Goal: Task Accomplishment & Management: Complete application form

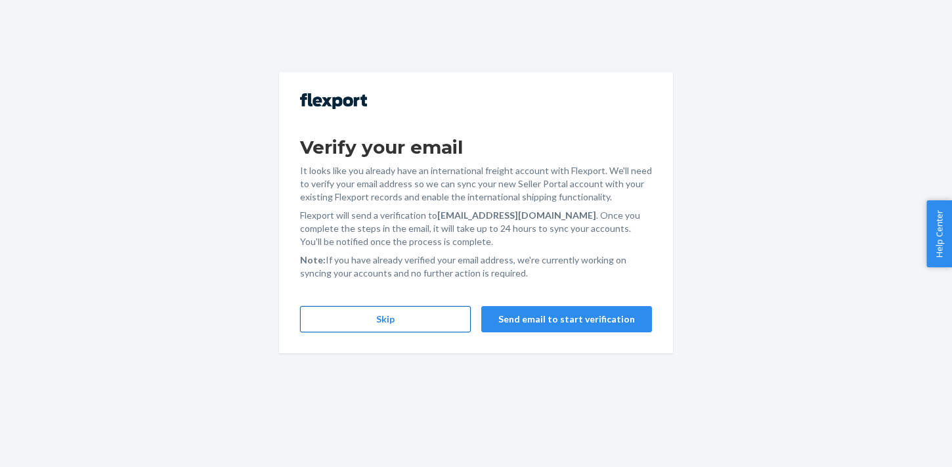
click at [394, 317] on button "Skip" at bounding box center [385, 319] width 171 height 26
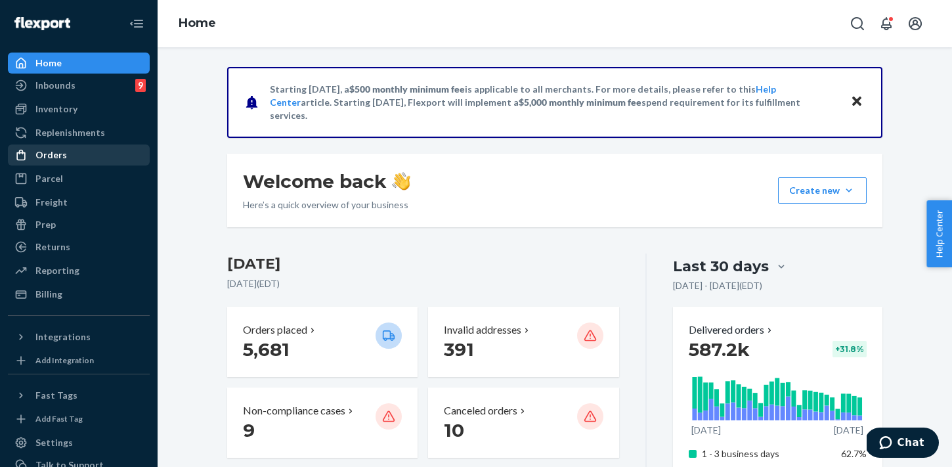
click at [61, 160] on div "Orders" at bounding box center [51, 154] width 32 height 13
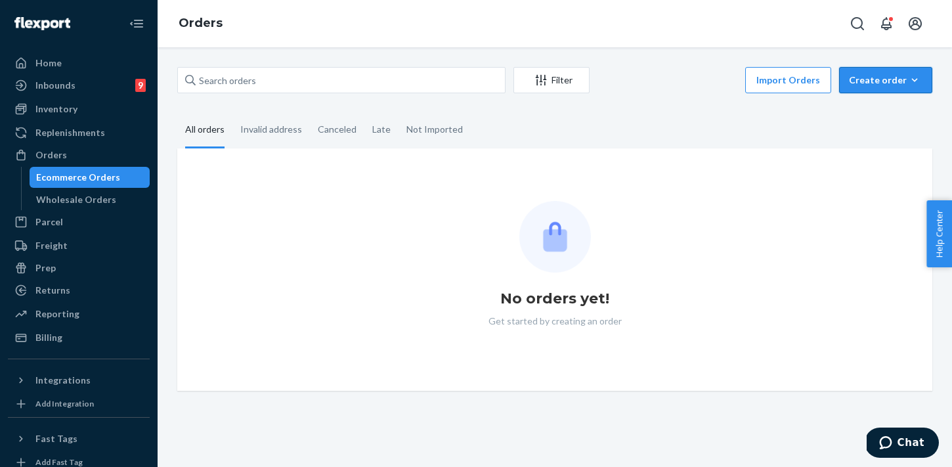
click at [892, 78] on div "Create order" at bounding box center [886, 80] width 74 height 13
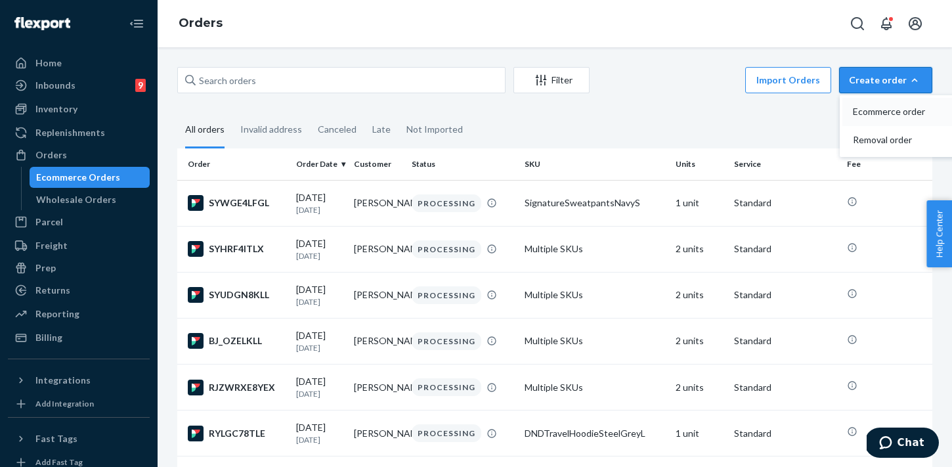
click at [898, 102] on button "Ecommerce order" at bounding box center [906, 112] width 126 height 28
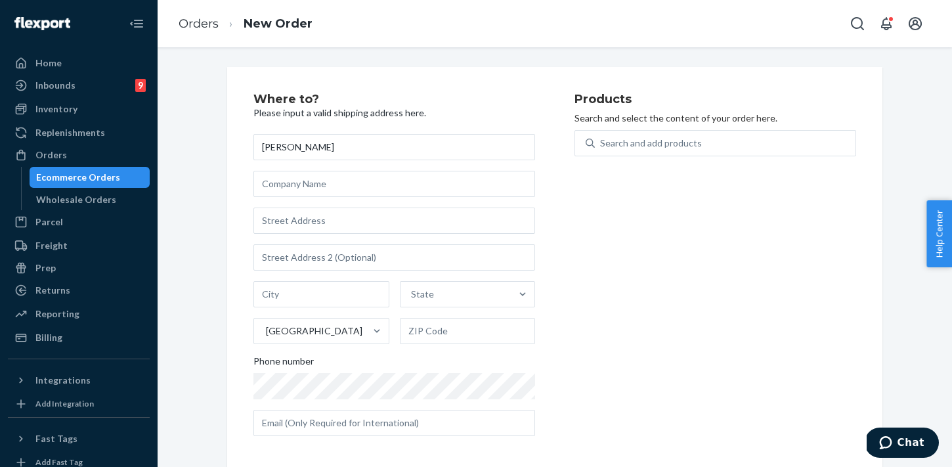
type input "[PERSON_NAME]"
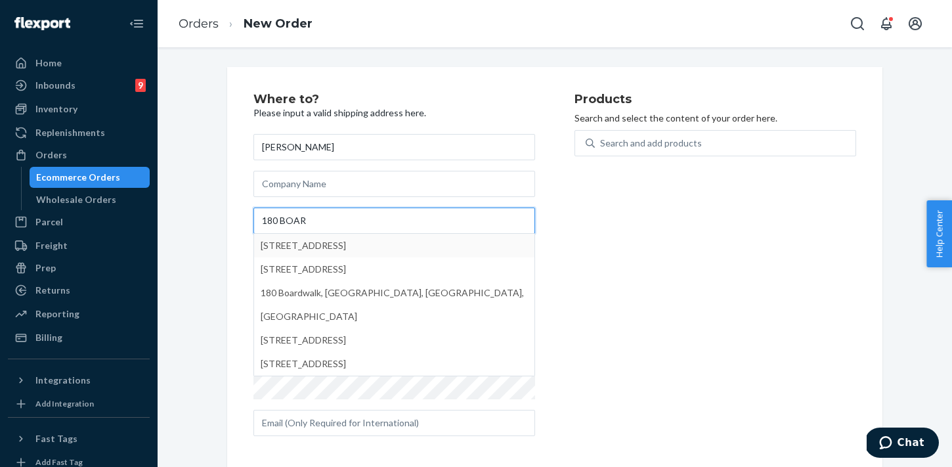
type input "180 BOAR"
type input "[GEOGRAPHIC_DATA]"
type input "11561"
type input "180 Boardwalk"
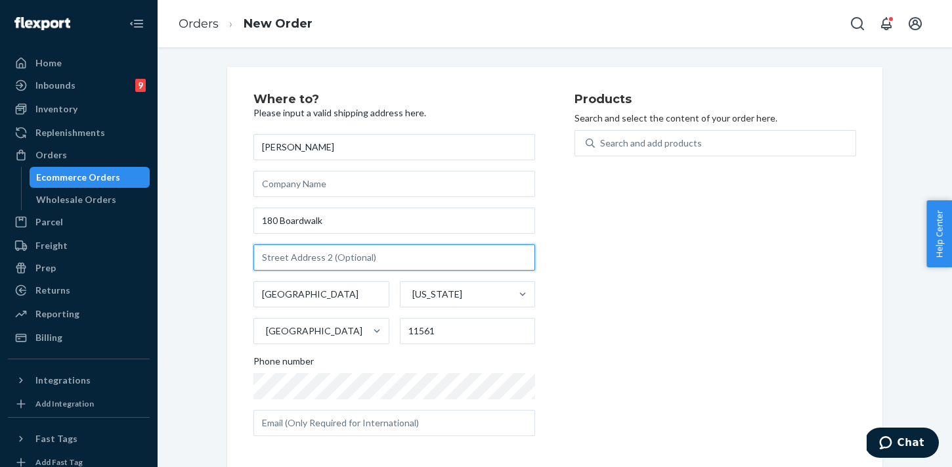
click at [428, 253] on input "text" at bounding box center [394, 257] width 282 height 26
type input "611"
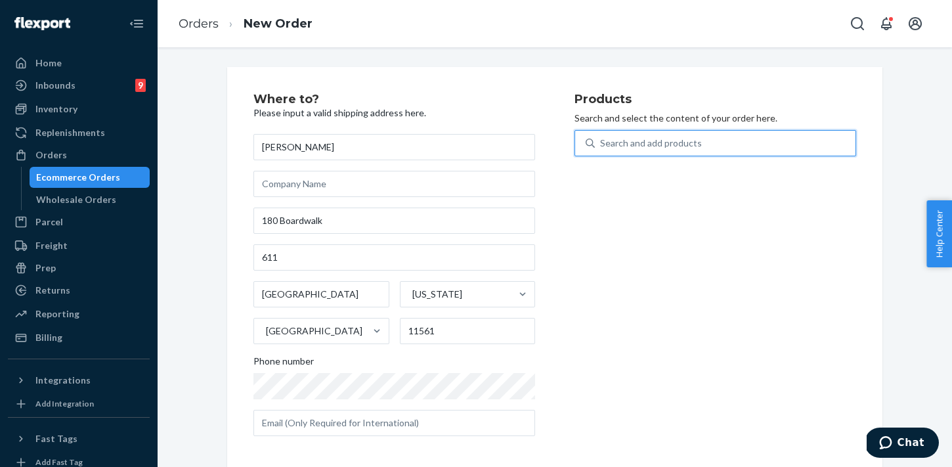
click at [676, 143] on div "Search and add products" at bounding box center [651, 143] width 102 height 13
click at [602, 143] on input "0 results available. Use Up and Down to choose options, press Enter to select t…" at bounding box center [600, 143] width 1 height 13
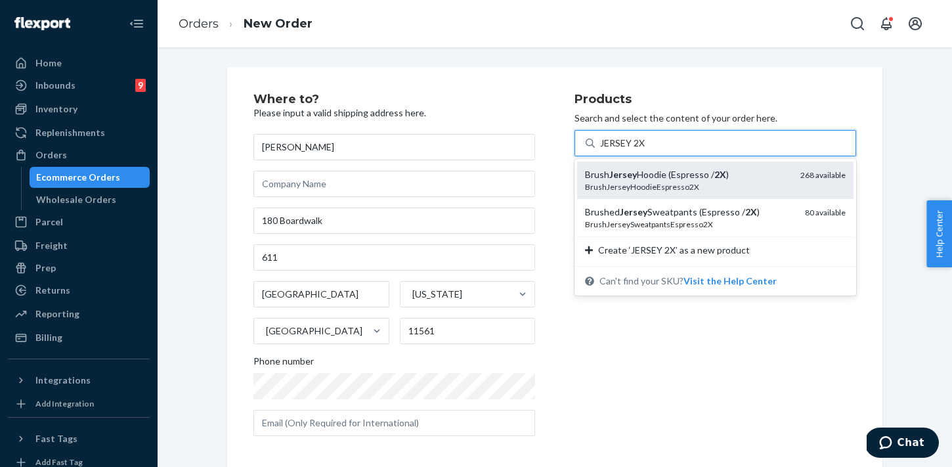
scroll to position [6, 0]
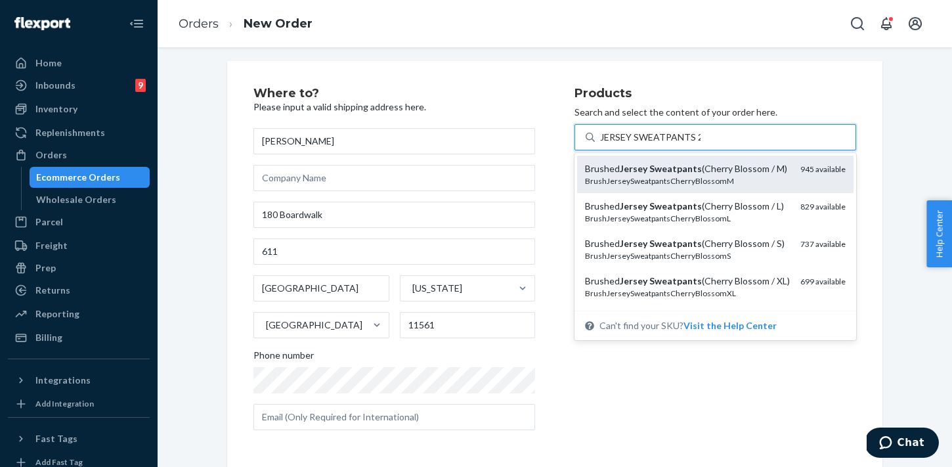
type input "JERSEY SWEATPANTS 2X"
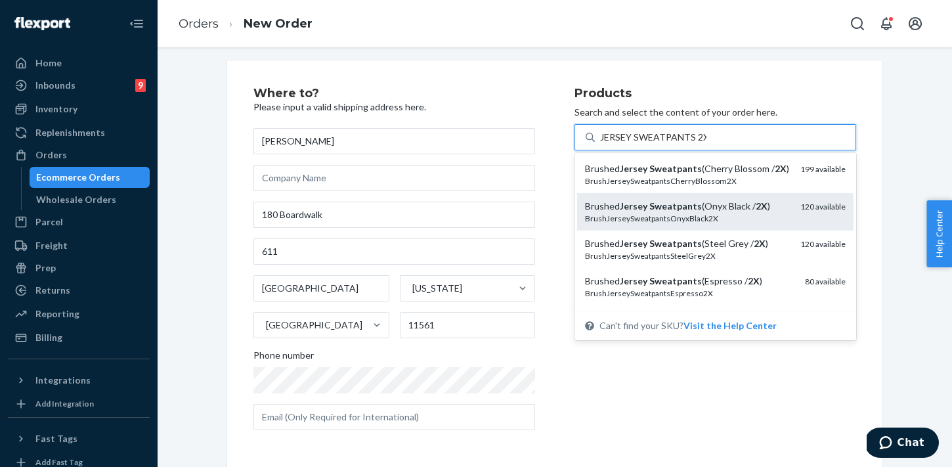
click at [755, 222] on div "BrushJerseySweatpantsOnyxBlack2X" at bounding box center [687, 218] width 205 height 11
click at [707, 144] on input "JERSEY SWEATPANTS 2X" at bounding box center [653, 137] width 106 height 13
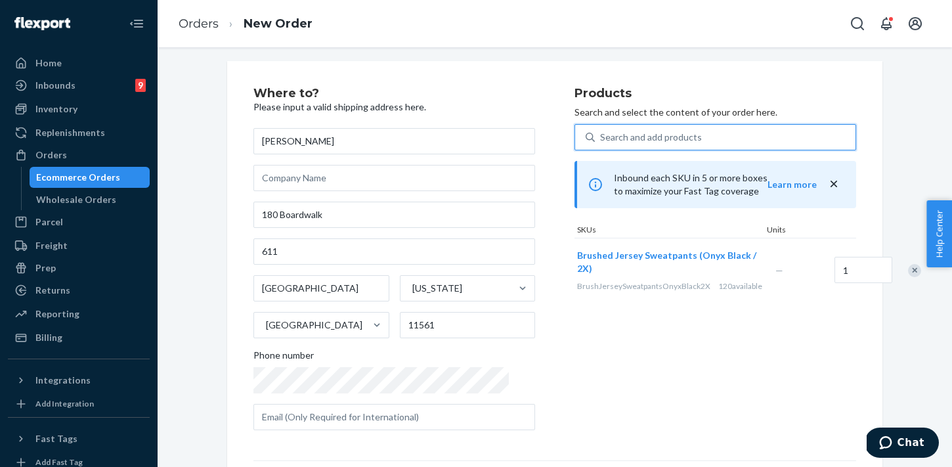
click at [728, 145] on div "Search and add products" at bounding box center [725, 137] width 261 height 24
click at [602, 144] on input "0 results available. Use Up and Down to choose options, press Enter to select t…" at bounding box center [600, 137] width 1 height 13
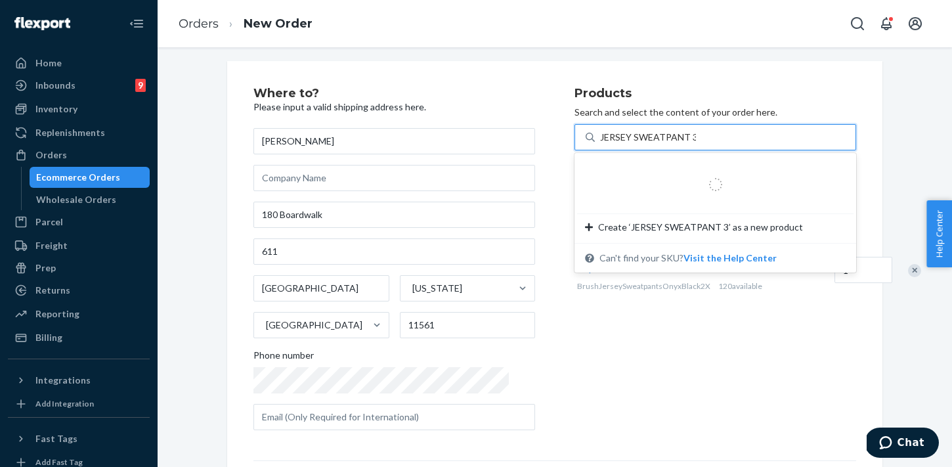
type input "JERSEY SWEATPANT 3X"
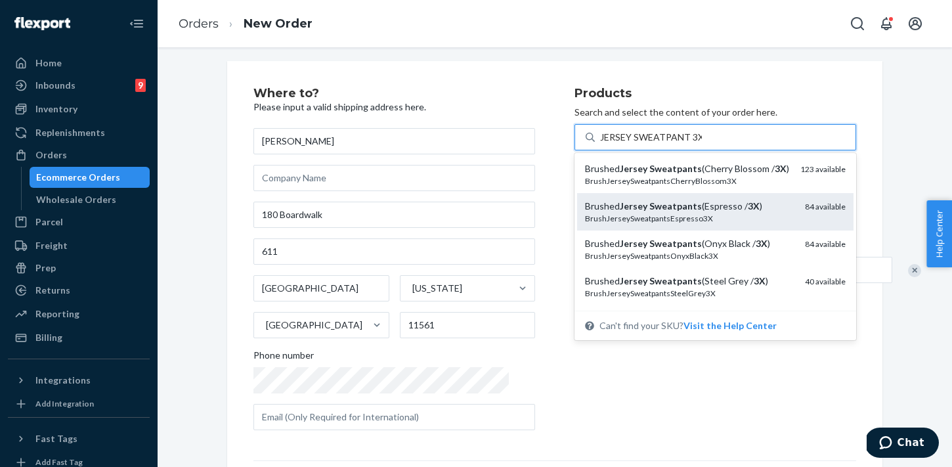
scroll to position [16, 0]
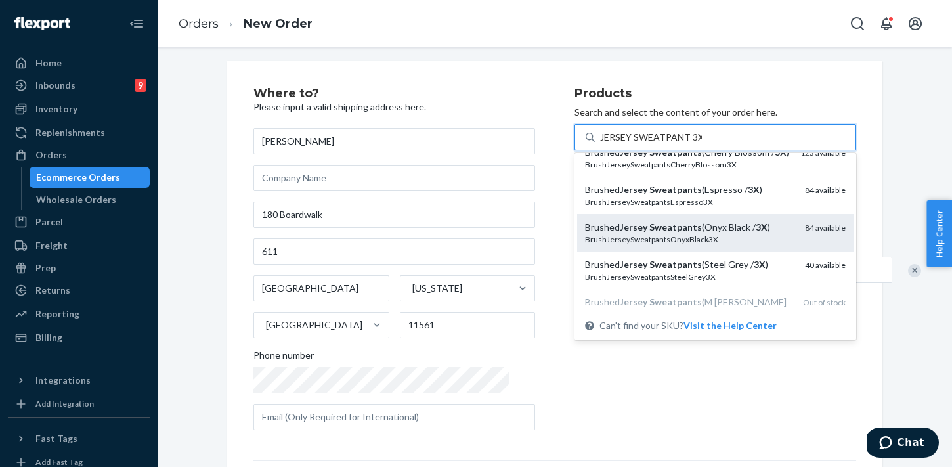
click at [757, 229] on div "Brushed Jersey Sweatpants (Onyx Black / 3X )" at bounding box center [689, 227] width 209 height 13
click at [702, 144] on input "JERSEY SWEATPANT 3X" at bounding box center [651, 137] width 102 height 13
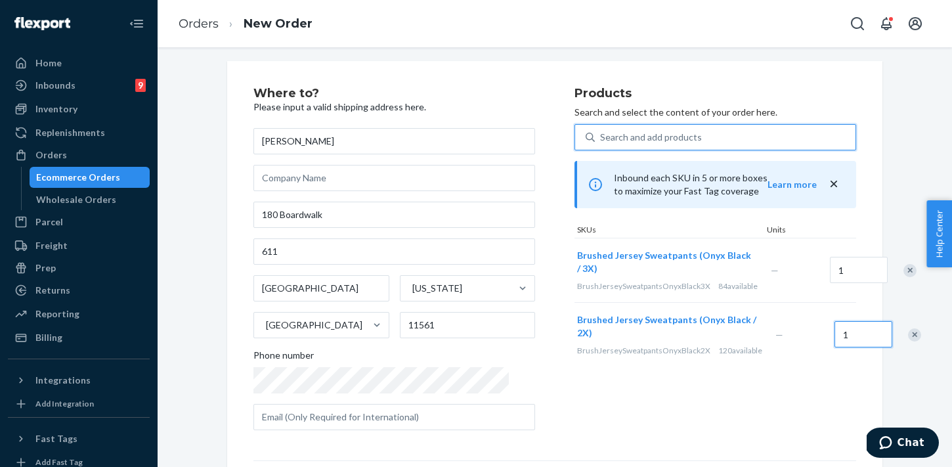
click at [835, 347] on input "1" at bounding box center [864, 334] width 58 height 26
type input "2"
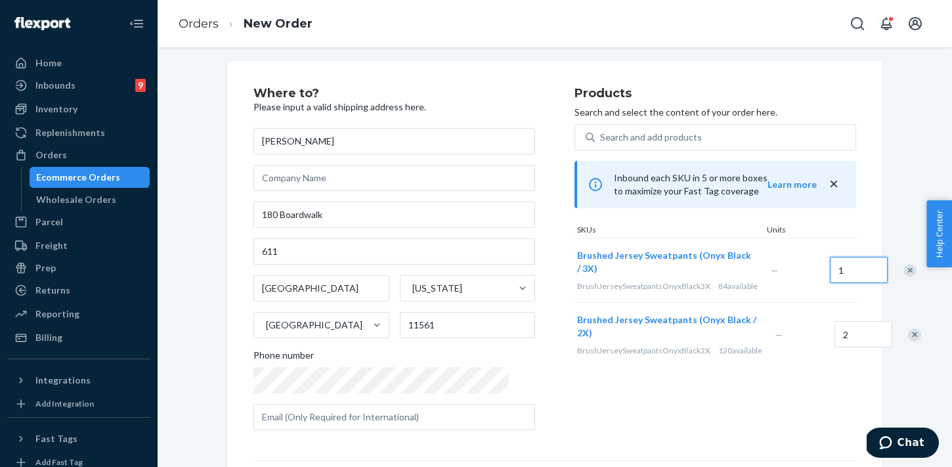
click at [830, 278] on input "1" at bounding box center [859, 270] width 58 height 26
click at [830, 278] on input "21" at bounding box center [859, 270] width 58 height 26
type input "2"
click at [893, 188] on div "Where to? Please input a valid shipping address here. [PERSON_NAME] 180 Boardwa…" at bounding box center [554, 359] width 775 height 597
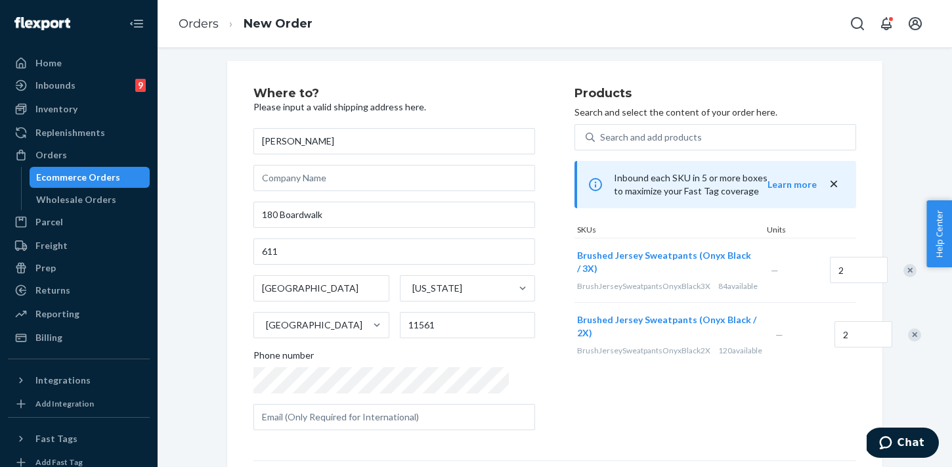
scroll to position [196, 0]
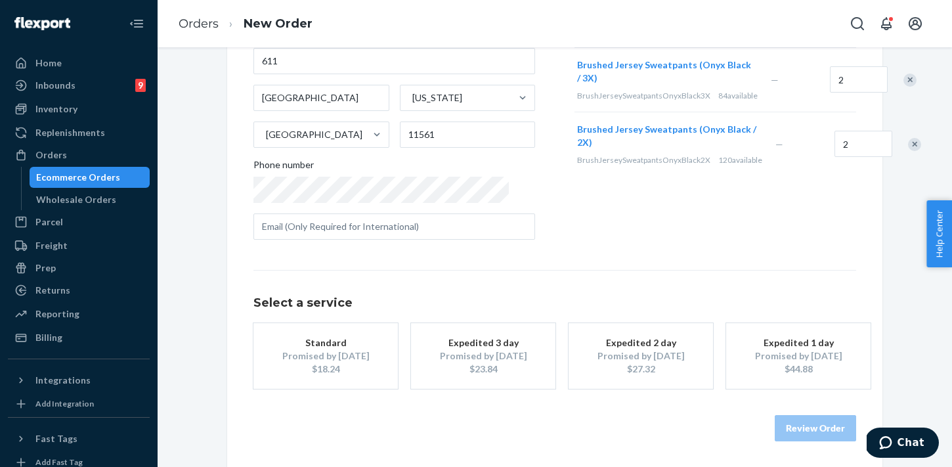
click at [336, 378] on button "Standard Promised by [DATE] $18.24" at bounding box center [325, 356] width 144 height 66
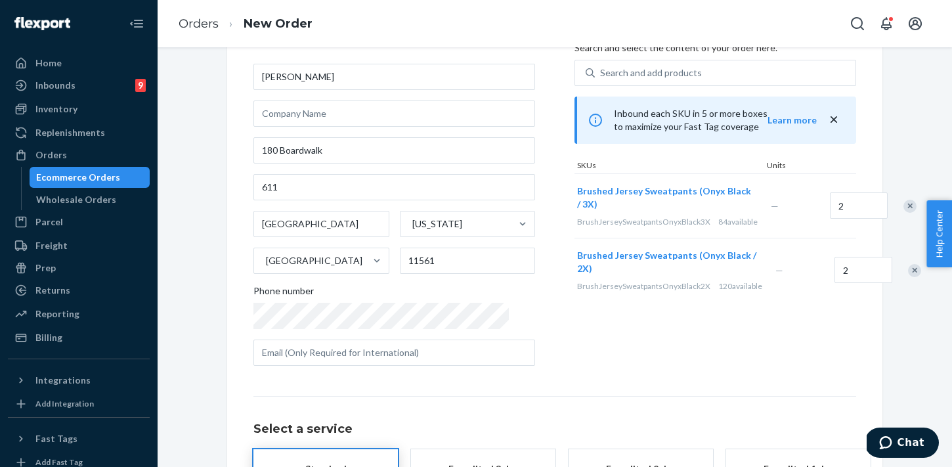
scroll to position [0, 0]
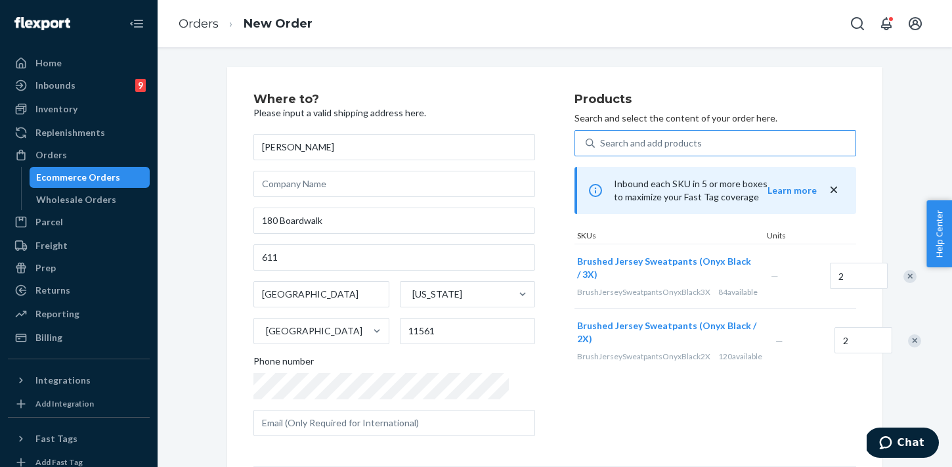
click at [643, 146] on div "Search and add products" at bounding box center [651, 143] width 102 height 13
click at [602, 146] on input "Search and add products" at bounding box center [600, 143] width 1 height 13
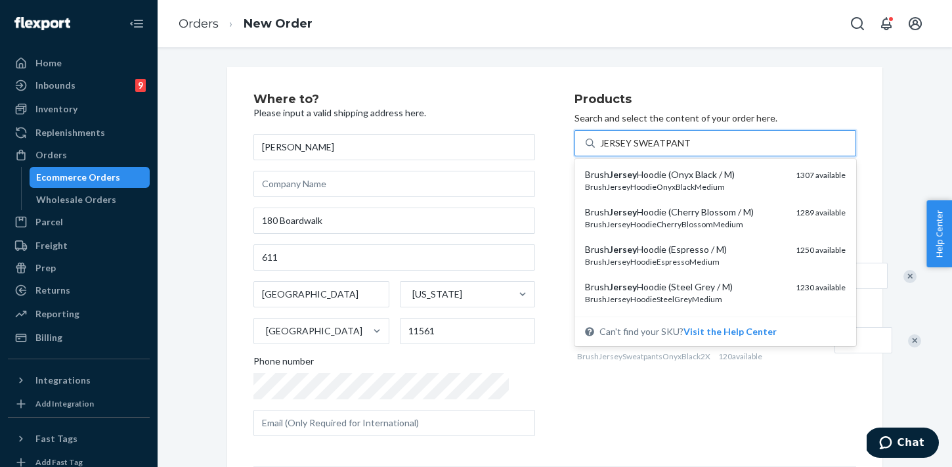
type input "JERSEY SWEATPANT XL"
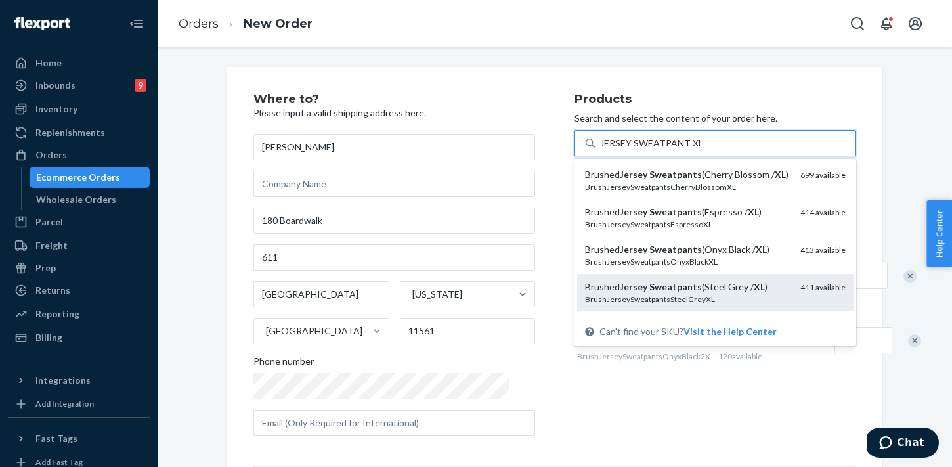
click at [710, 280] on div "Brushed Jersey Sweatpants (Steel Grey / XL )" at bounding box center [687, 286] width 205 height 13
click at [701, 150] on input "JERSEY SWEATPANT XL" at bounding box center [650, 143] width 101 height 13
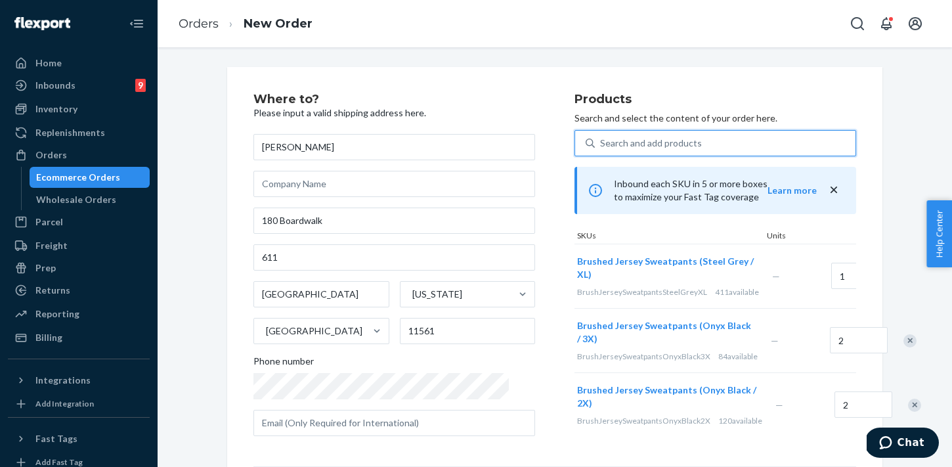
click at [662, 149] on div "Search and add products" at bounding box center [725, 143] width 261 height 24
click at [602, 149] on input "0 results available. Select is focused ,type to refine list, press Down to open…" at bounding box center [600, 143] width 1 height 13
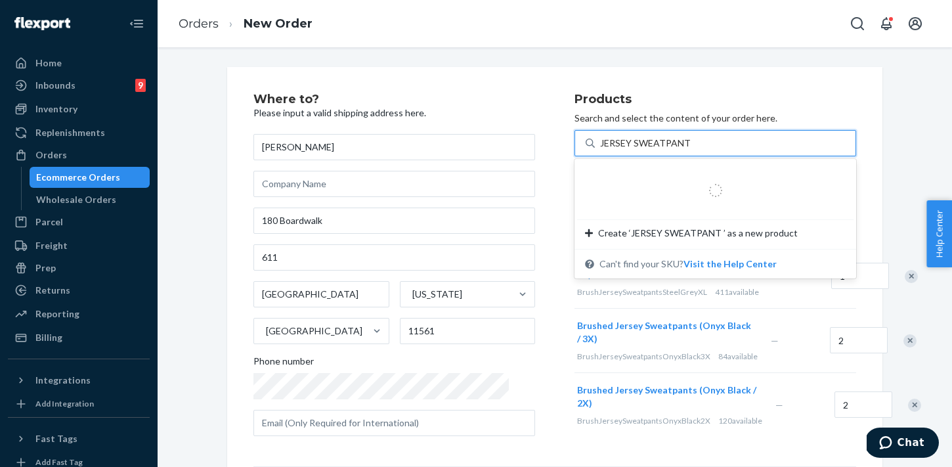
type input "JERSEY SWEATPANT XL"
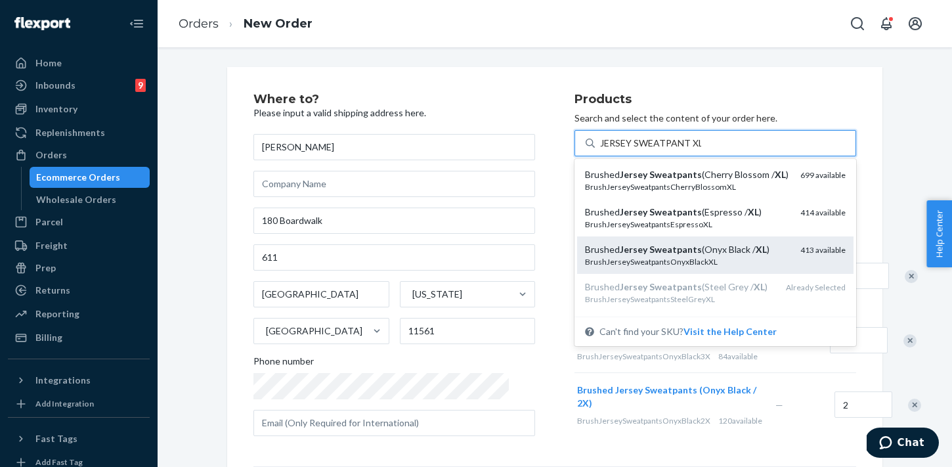
click at [709, 249] on div "Brushed Jersey Sweatpants (Onyx Black / XL )" at bounding box center [687, 249] width 205 height 13
click at [701, 150] on input "JERSEY SWEATPANT XL" at bounding box center [650, 143] width 101 height 13
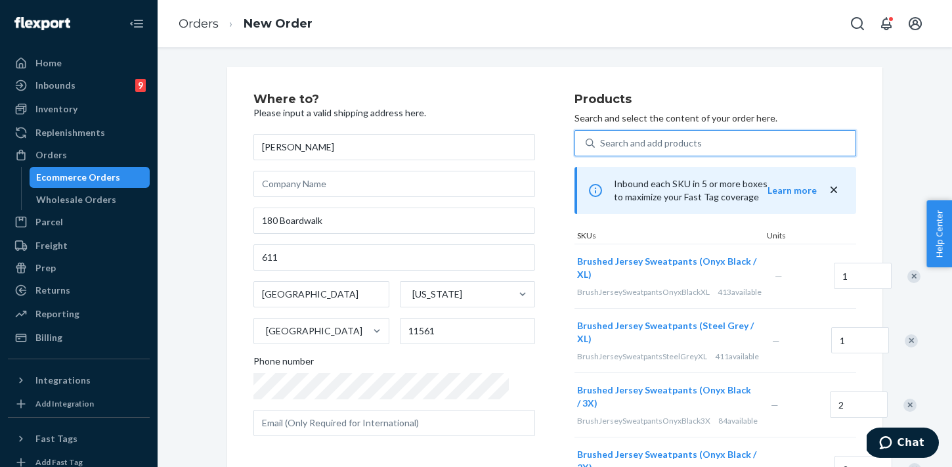
click at [682, 152] on div "Search and add products" at bounding box center [725, 143] width 261 height 24
click at [602, 150] on input "0 results available. Select is focused ,type to refine list, press Down to open…" at bounding box center [600, 143] width 1 height 13
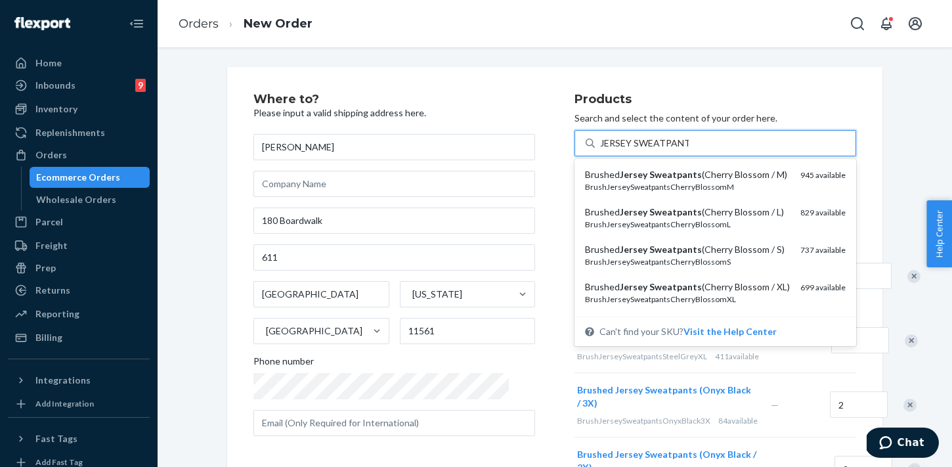
type input "JERSEY SWEATPANT"
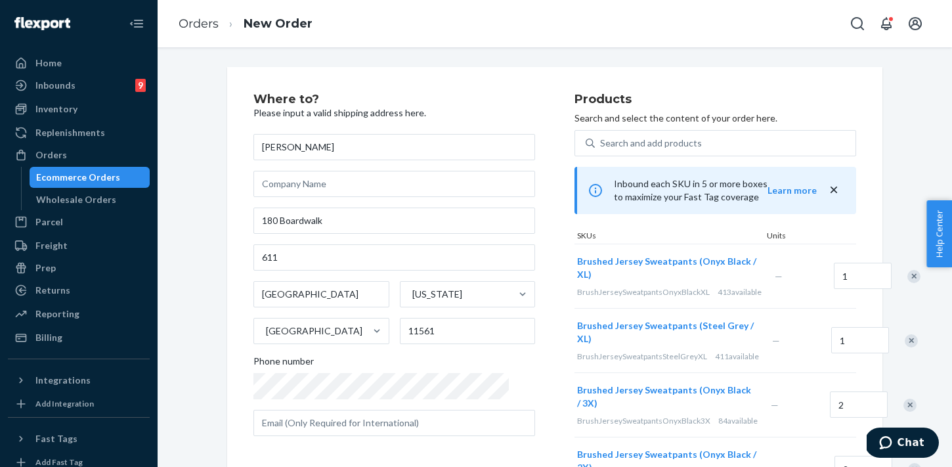
click at [885, 116] on div "Where to? Please input a valid shipping address here. [PERSON_NAME] 180 Boardwa…" at bounding box center [554, 392] width 675 height 651
click at [600, 138] on div "Search and add products" at bounding box center [651, 143] width 102 height 13
click at [600, 138] on input "Search and add products" at bounding box center [600, 143] width 1 height 13
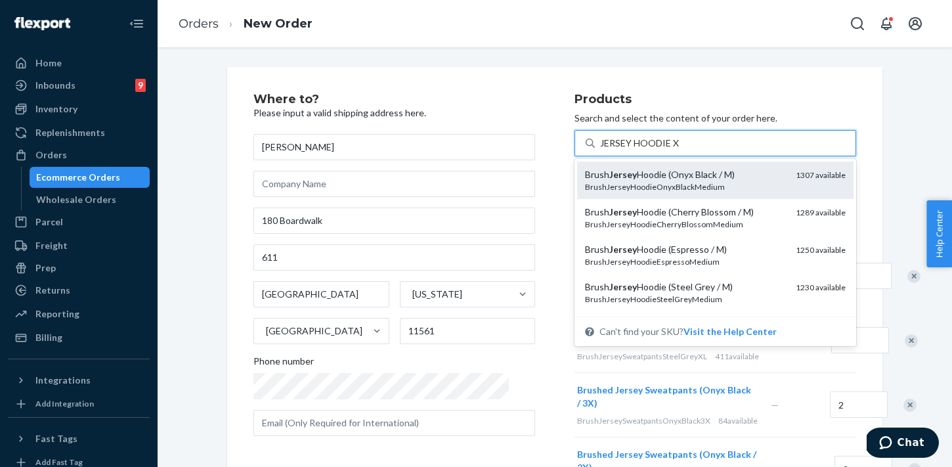
type input "JERSEY HOODIE XL"
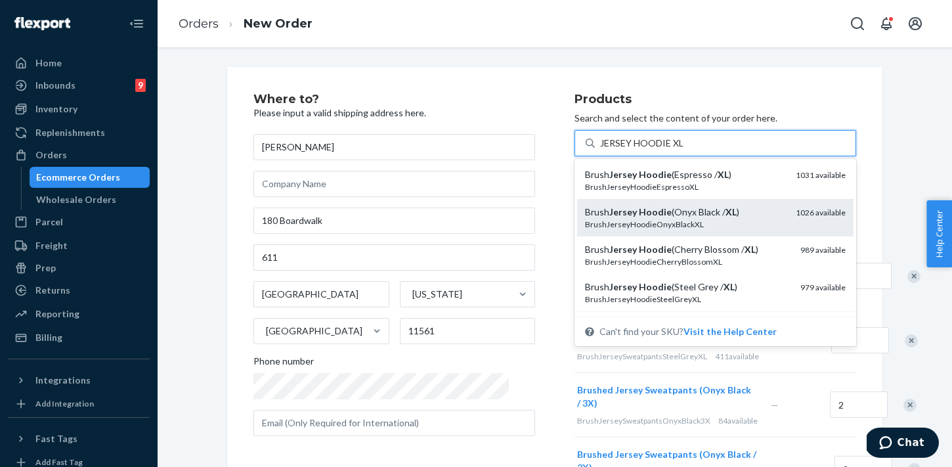
click at [726, 219] on div "BrushJerseyHoodieOnyxBlackXL" at bounding box center [685, 224] width 200 height 11
click at [684, 150] on input "JERSEY HOODIE XL" at bounding box center [641, 143] width 83 height 13
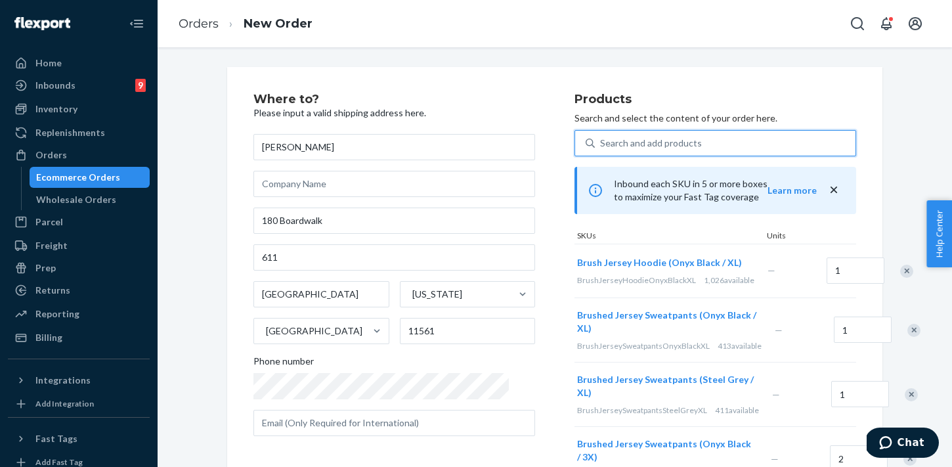
click at [685, 141] on div "Search and add products" at bounding box center [725, 143] width 261 height 24
click at [602, 141] on input "0 results available. Use Up and Down to choose options, press Enter to select t…" at bounding box center [600, 143] width 1 height 13
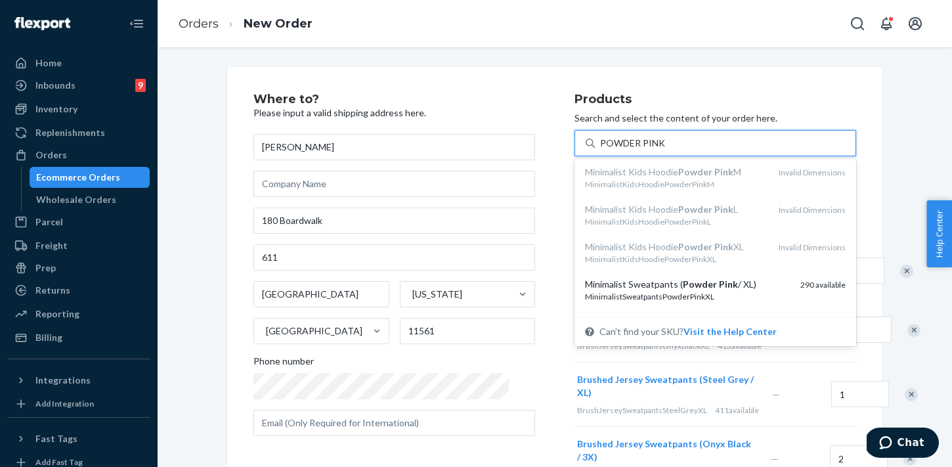
scroll to position [812, 0]
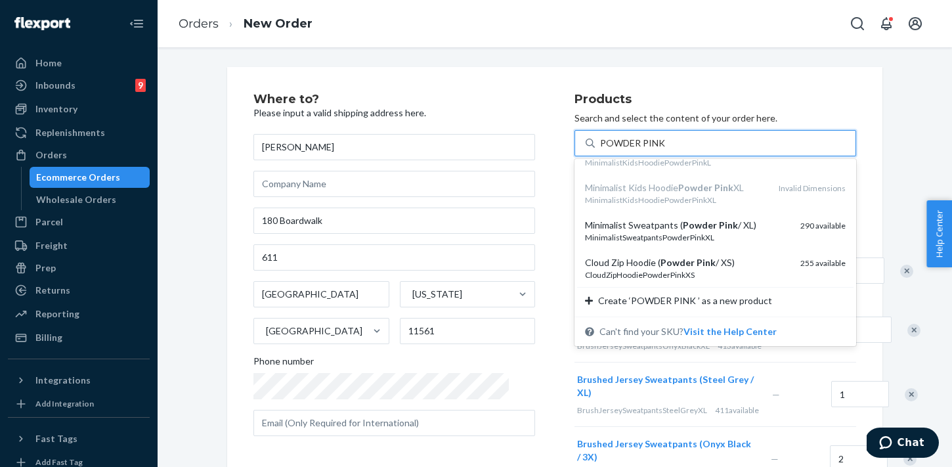
type input "POWDER PINK"
click at [923, 139] on div "Where to? Please input a valid shipping address here. [PERSON_NAME] 180 Boardwa…" at bounding box center [554, 419] width 775 height 705
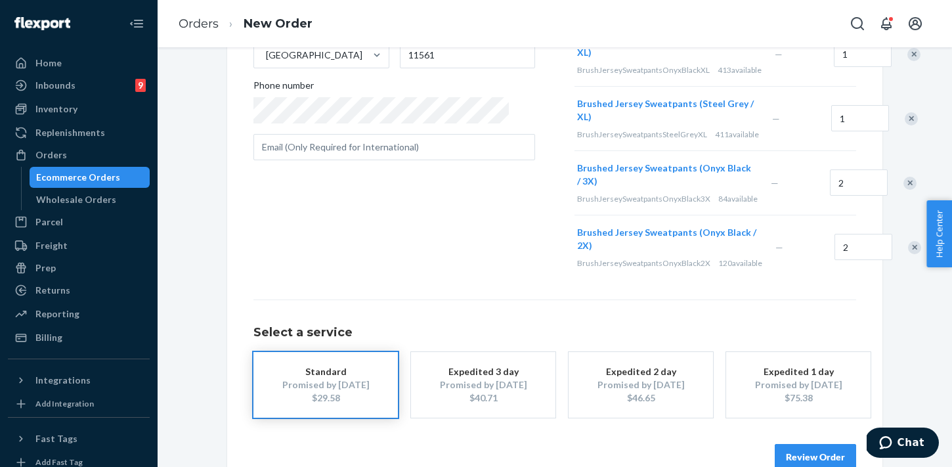
scroll to position [372, 0]
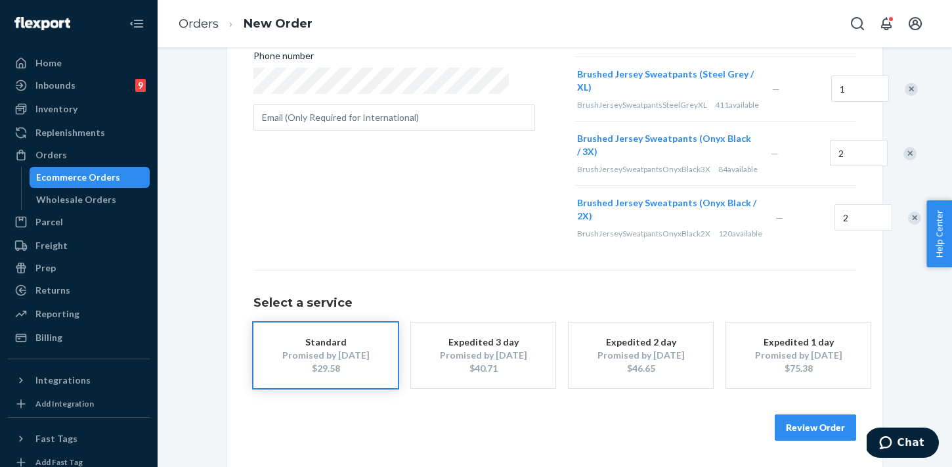
click at [819, 428] on button "Review Order" at bounding box center [815, 427] width 81 height 26
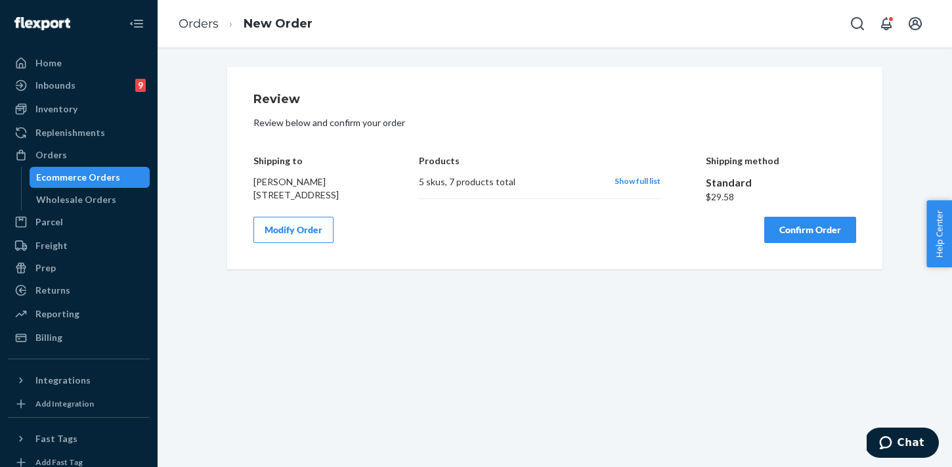
scroll to position [0, 0]
click at [785, 243] on button "Confirm Order" at bounding box center [810, 230] width 92 height 26
